Goal: Task Accomplishment & Management: Manage account settings

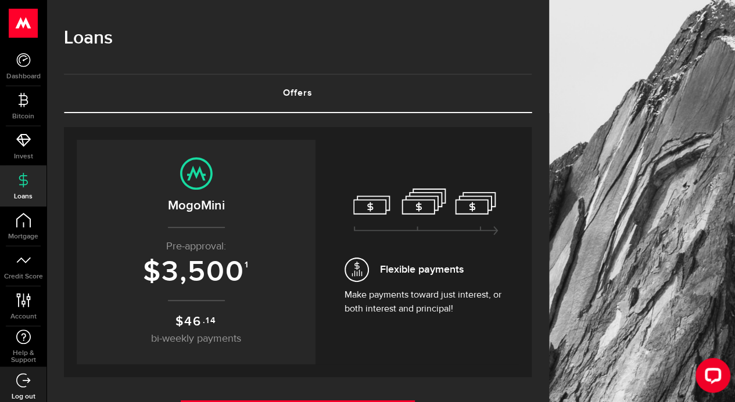
click at [420, 284] on div "Flexible payments Make payments toward just interest, or both interest and prin…" at bounding box center [425, 253] width 163 height 128
click at [16, 64] on icon at bounding box center [23, 60] width 15 height 15
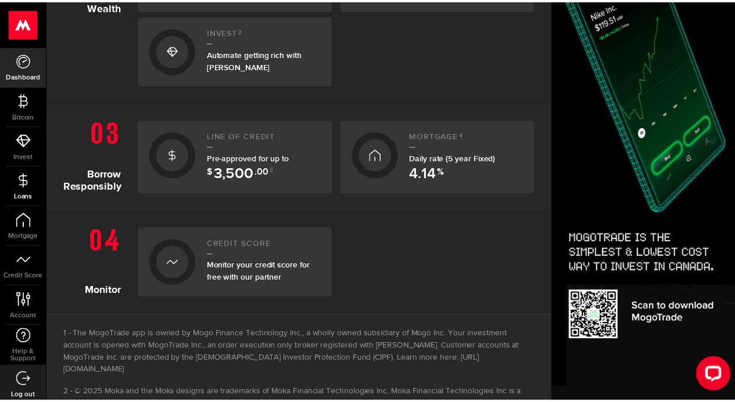
scroll to position [455, 0]
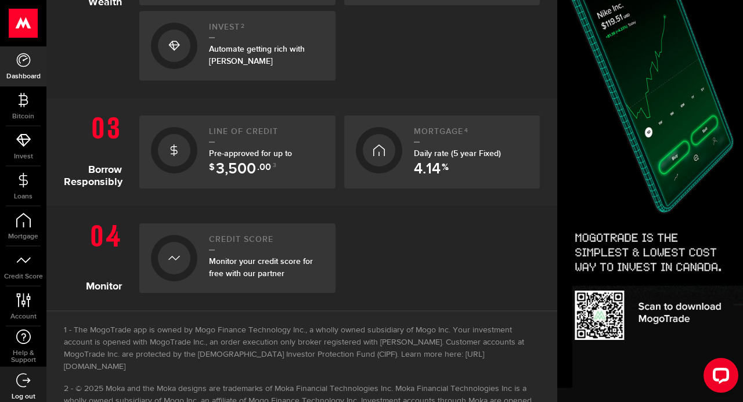
click at [190, 149] on div at bounding box center [174, 150] width 46 height 46
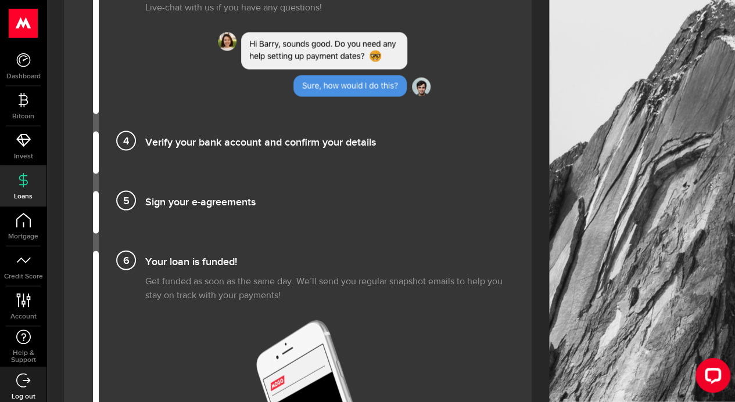
scroll to position [1147, 0]
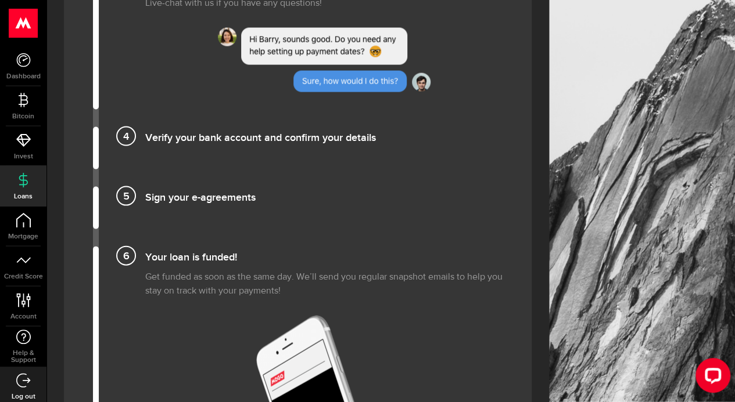
click at [217, 138] on h4 "Verify your bank account and confirm your details" at bounding box center [323, 136] width 357 height 19
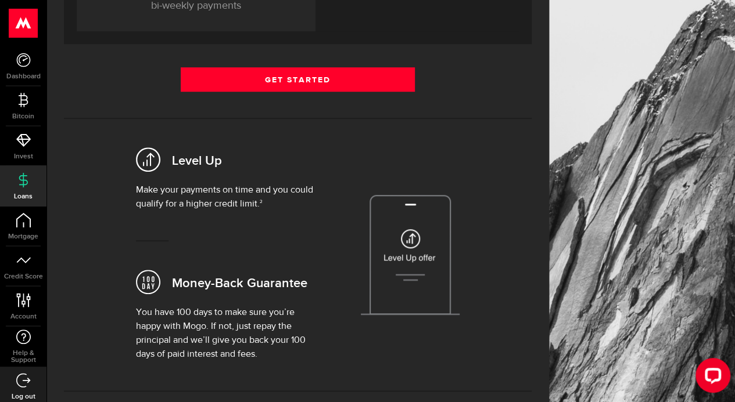
scroll to position [331, 0]
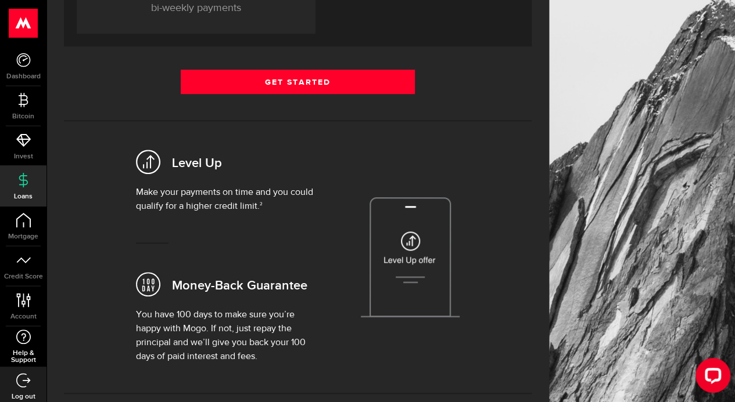
click at [19, 343] on icon at bounding box center [24, 337] width 16 height 15
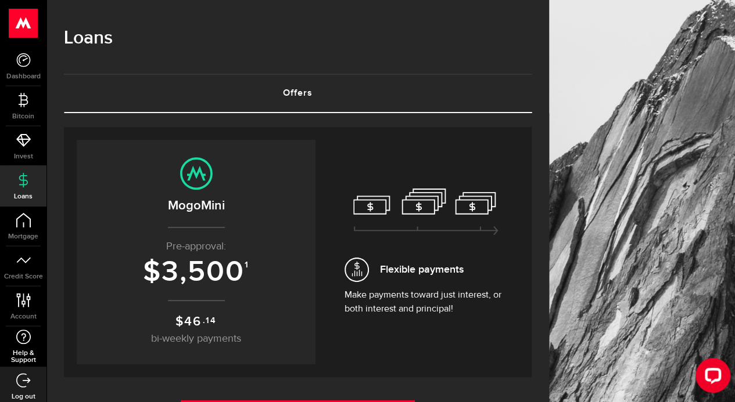
scroll to position [5, 0]
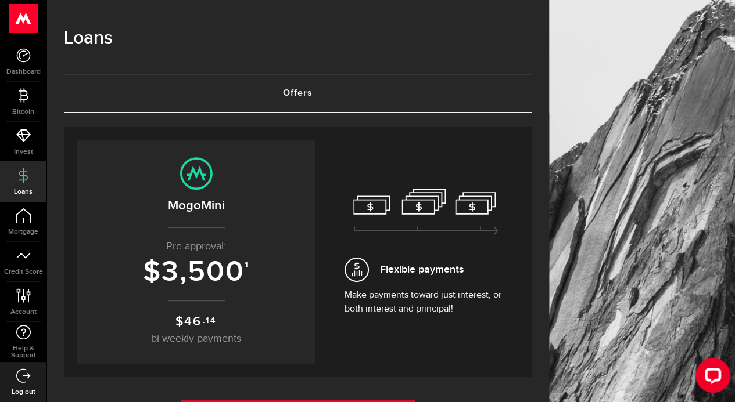
click at [21, 371] on icon at bounding box center [23, 376] width 15 height 15
